Goal: Book appointment/travel/reservation

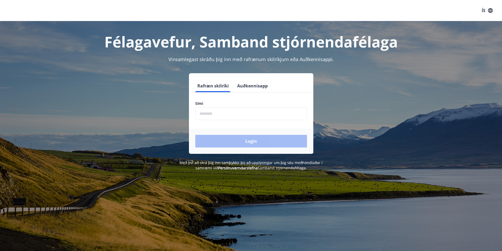
click at [205, 113] on input "phone" at bounding box center [251, 113] width 112 height 13
drag, startPoint x: 205, startPoint y: 113, endPoint x: 208, endPoint y: 112, distance: 3.3
click at [205, 113] on input "phone" at bounding box center [251, 113] width 112 height 13
type input "********"
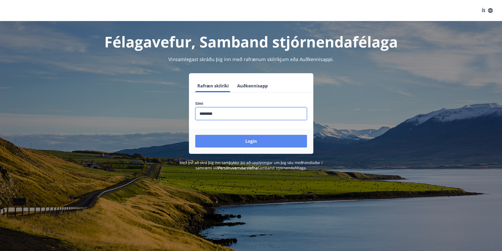
click at [249, 140] on button "Login" at bounding box center [251, 141] width 112 height 13
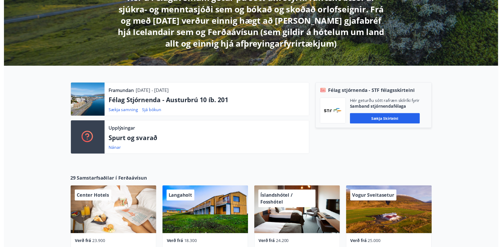
scroll to position [114, 0]
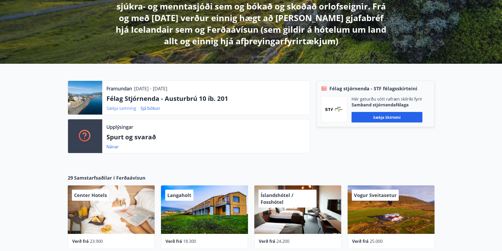
click at [120, 108] on link "Sækja samning" at bounding box center [121, 108] width 30 height 6
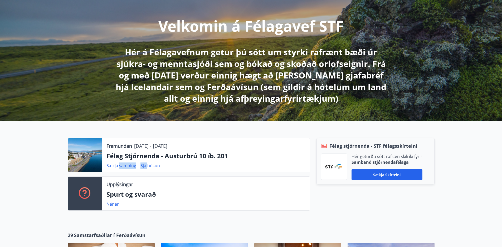
scroll to position [54, 0]
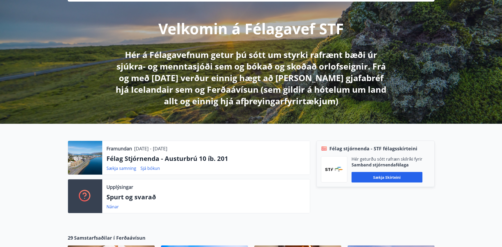
click at [85, 155] on div at bounding box center [85, 158] width 34 height 34
click at [84, 158] on div at bounding box center [85, 158] width 34 height 34
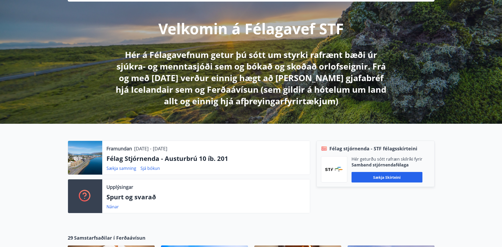
click at [82, 154] on div at bounding box center [85, 158] width 34 height 34
click at [217, 94] on p "Hér á Félagavefnum getur þú sótt um styrki rafrænt bæði úr sjúkra- og menntasjó…" at bounding box center [251, 78] width 278 height 58
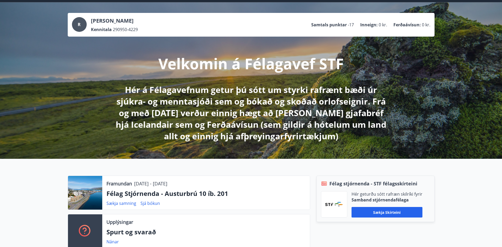
scroll to position [0, 0]
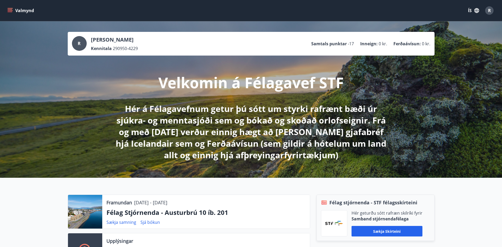
click at [10, 10] on icon "menu" at bounding box center [9, 10] width 5 height 5
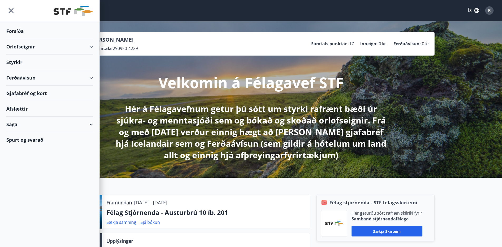
click at [10, 10] on div at bounding box center [49, 10] width 99 height 21
click at [27, 45] on div "Orlofseignir" at bounding box center [49, 47] width 87 height 16
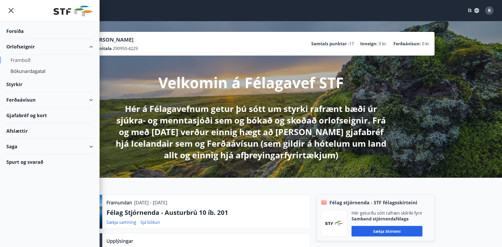
click at [23, 61] on div "Framboð" at bounding box center [50, 60] width 78 height 11
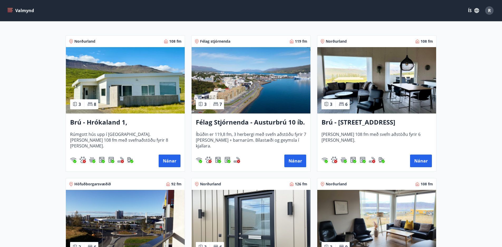
scroll to position [79, 0]
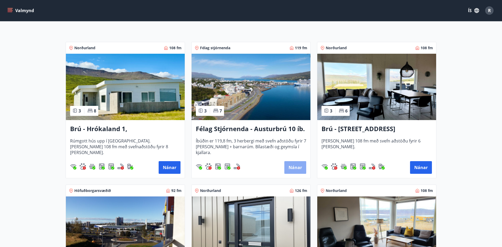
click at [290, 166] on button "Nánar" at bounding box center [295, 167] width 22 height 13
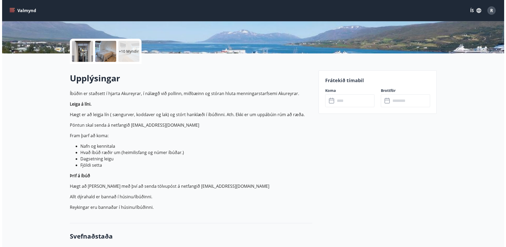
scroll to position [114, 0]
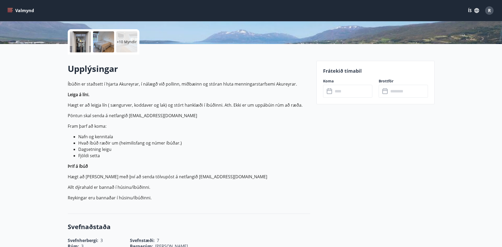
click at [102, 43] on div at bounding box center [103, 41] width 21 height 21
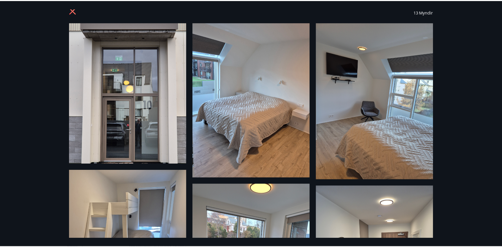
scroll to position [0, 0]
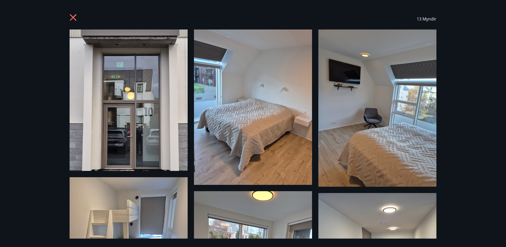
click at [73, 16] on icon at bounding box center [74, 18] width 8 height 8
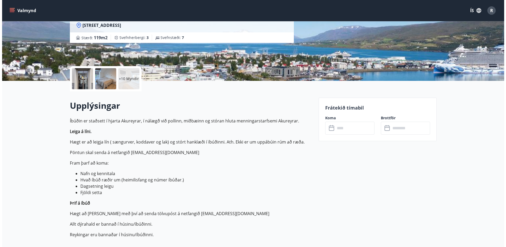
scroll to position [77, 0]
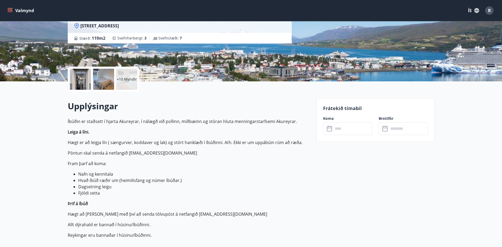
click at [102, 84] on div at bounding box center [103, 79] width 21 height 21
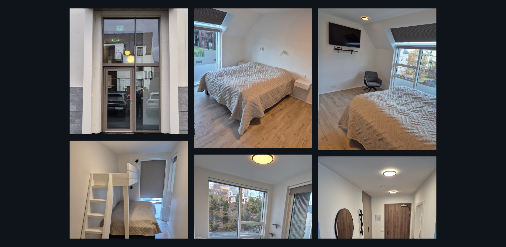
scroll to position [26, 0]
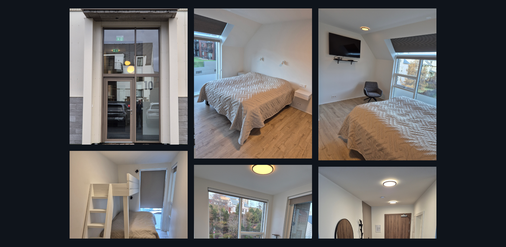
click at [332, 58] on img at bounding box center [377, 81] width 118 height 157
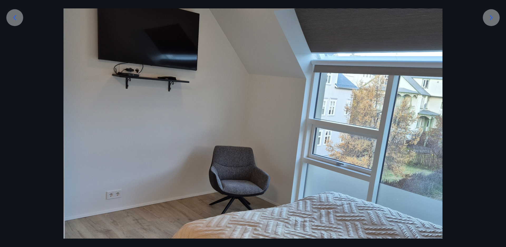
scroll to position [120, 0]
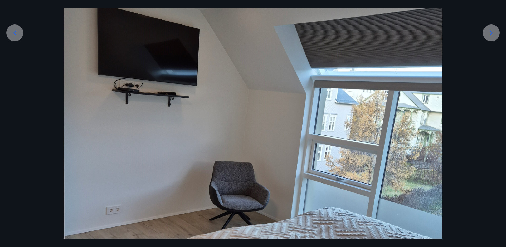
click at [15, 31] on icon at bounding box center [15, 33] width 8 height 8
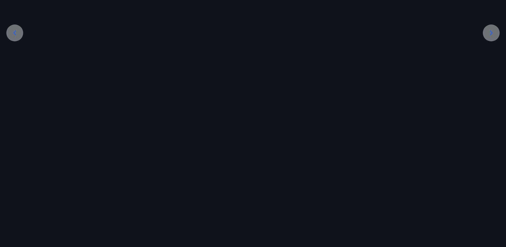
click at [14, 31] on icon at bounding box center [15, 33] width 8 height 8
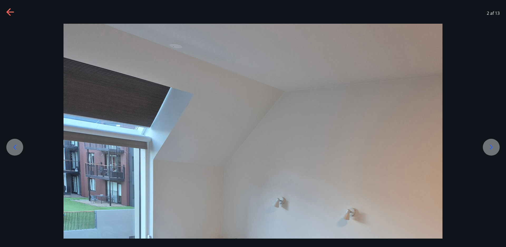
scroll to position [0, 0]
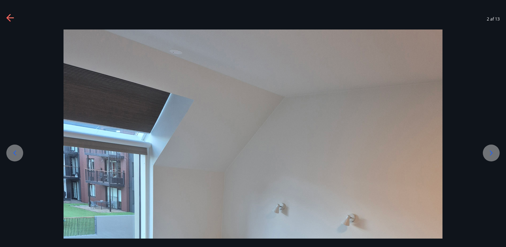
click at [492, 154] on icon at bounding box center [491, 153] width 8 height 8
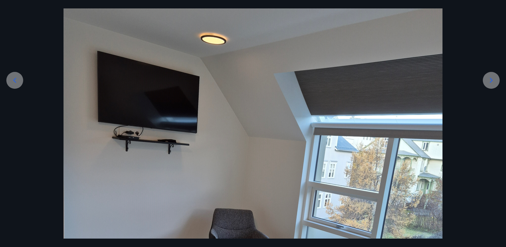
scroll to position [70, 0]
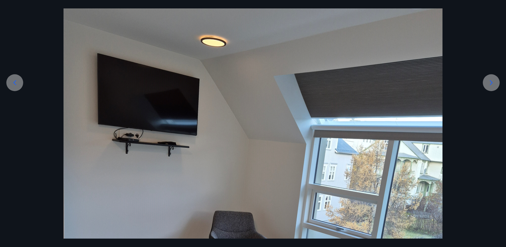
click at [490, 83] on icon at bounding box center [491, 83] width 8 height 8
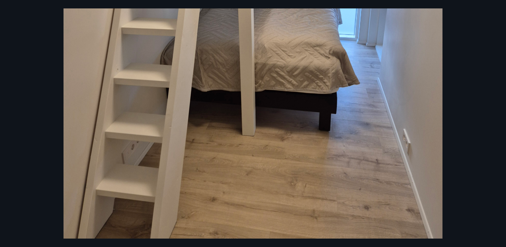
scroll to position [276, 0]
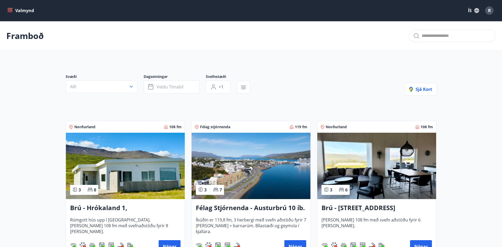
click at [245, 171] on img at bounding box center [251, 166] width 119 height 66
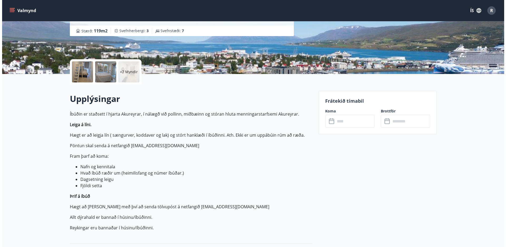
scroll to position [79, 0]
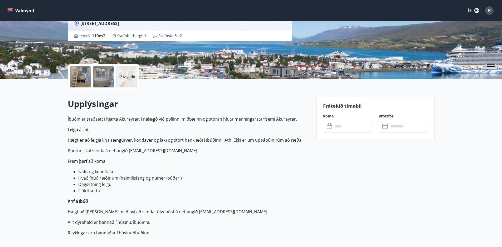
click at [125, 77] on p "+7 Myndir" at bounding box center [127, 76] width 18 height 5
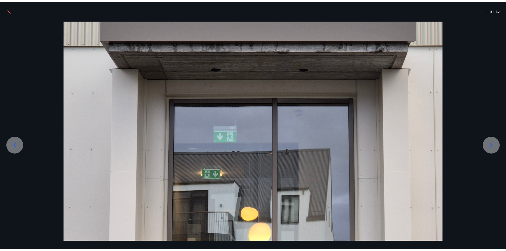
scroll to position [0, 0]
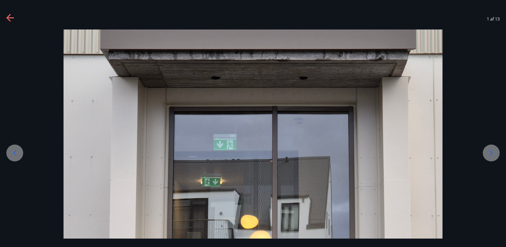
drag, startPoint x: 257, startPoint y: 0, endPoint x: 484, endPoint y: 4, distance: 226.7
click at [484, 4] on div "1 af 13" at bounding box center [253, 123] width 506 height 247
